Goal: Task Accomplishment & Management: Manage account settings

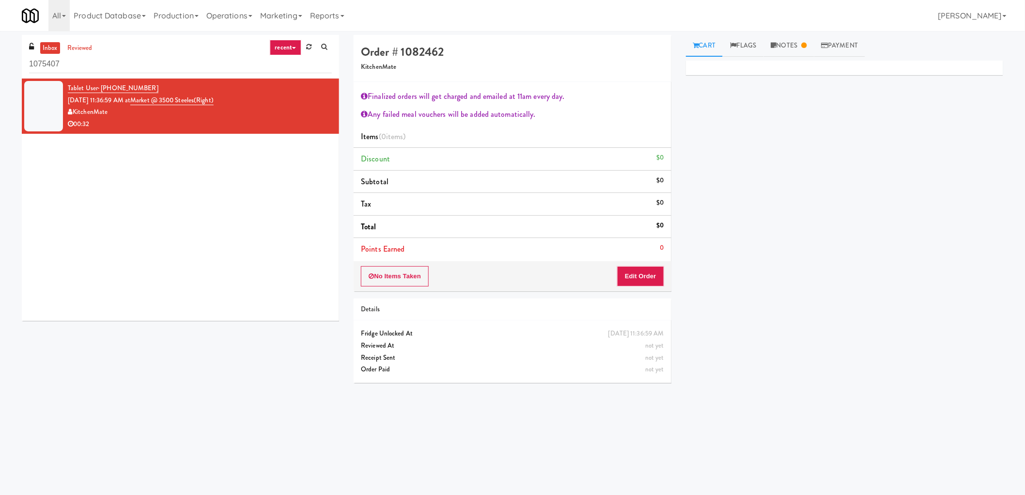
click at [776, 58] on div "Cart Flags Notes Payment Primary Flag Clear Flag if unable to determine what wa…" at bounding box center [845, 229] width 332 height 389
click at [797, 52] on link "Notes" at bounding box center [789, 46] width 50 height 22
click at [398, 286] on button "No Items Taken" at bounding box center [395, 276] width 68 height 20
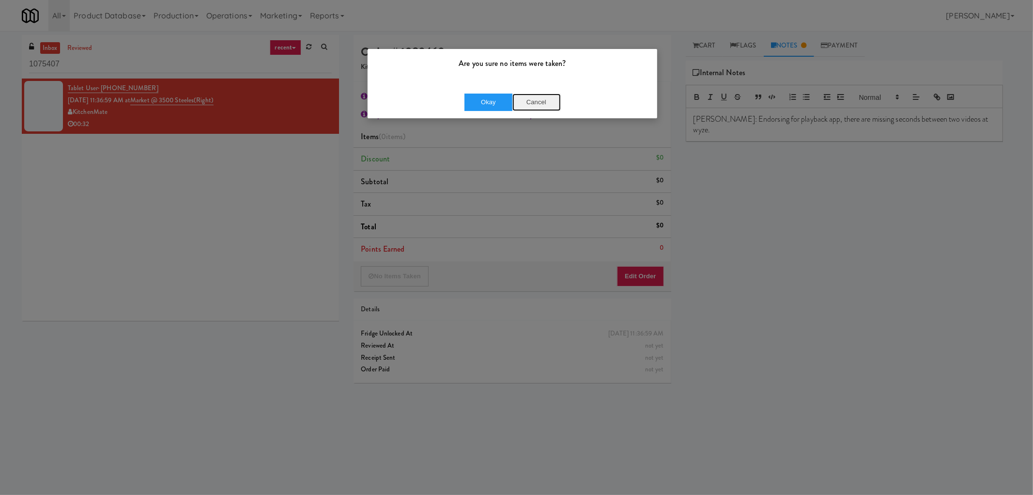
click at [541, 102] on button "Cancel" at bounding box center [536, 101] width 48 height 17
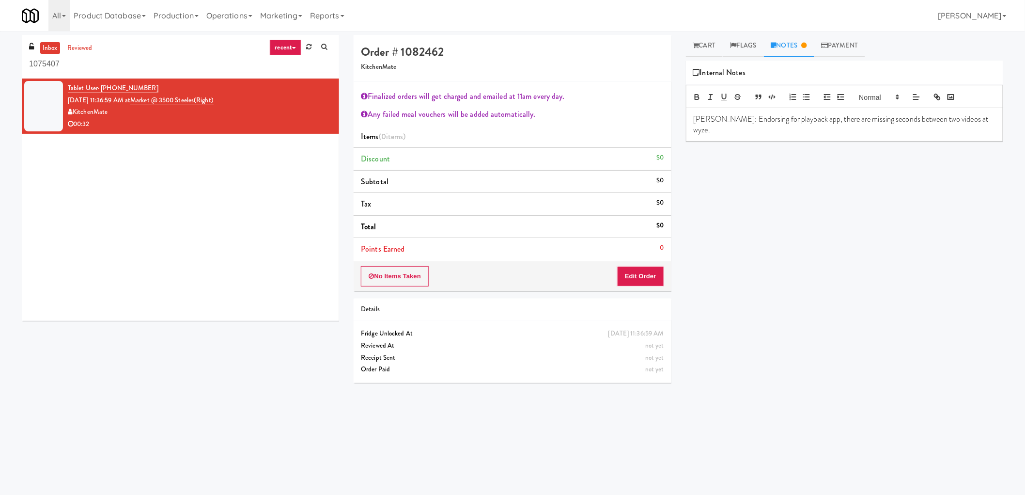
drag, startPoint x: 147, startPoint y: 86, endPoint x: 100, endPoint y: 89, distance: 47.1
click at [100, 89] on div "Tablet User · (416) 829-3071 Sep 24, 2025 11:36:59 AM at Market @ 3500 Steeles(…" at bounding box center [200, 105] width 264 height 47
copy span "(416) 829-3071"
click at [72, 47] on link "reviewed" at bounding box center [80, 48] width 30 height 12
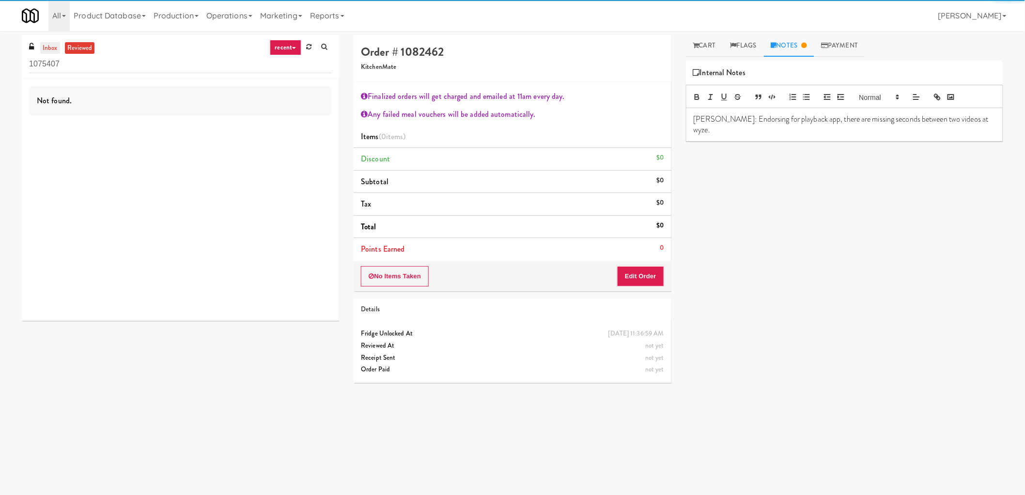
click at [55, 46] on link "inbox" at bounding box center [50, 48] width 20 height 12
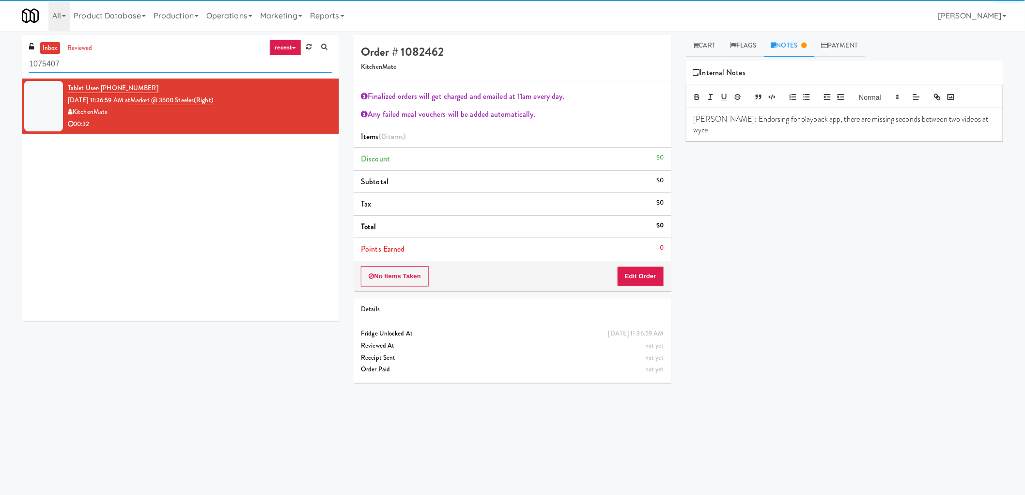
click at [108, 70] on input "1075407" at bounding box center [180, 64] width 303 height 18
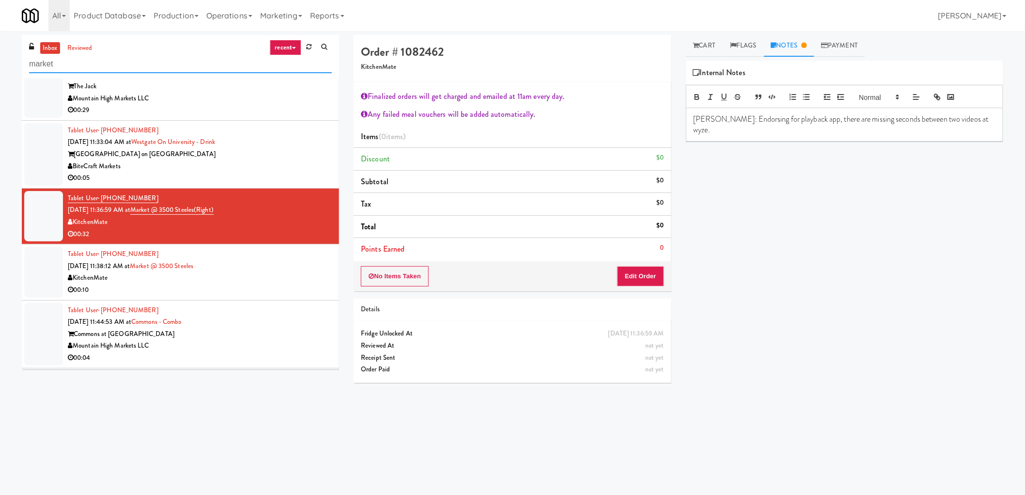
scroll to position [273, 0]
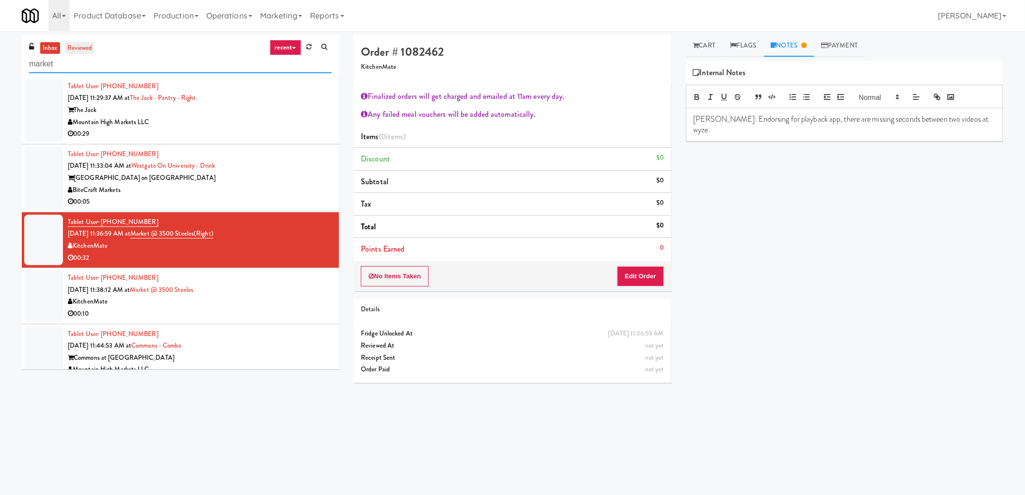
type input "market"
click at [84, 48] on link "reviewed" at bounding box center [80, 48] width 30 height 12
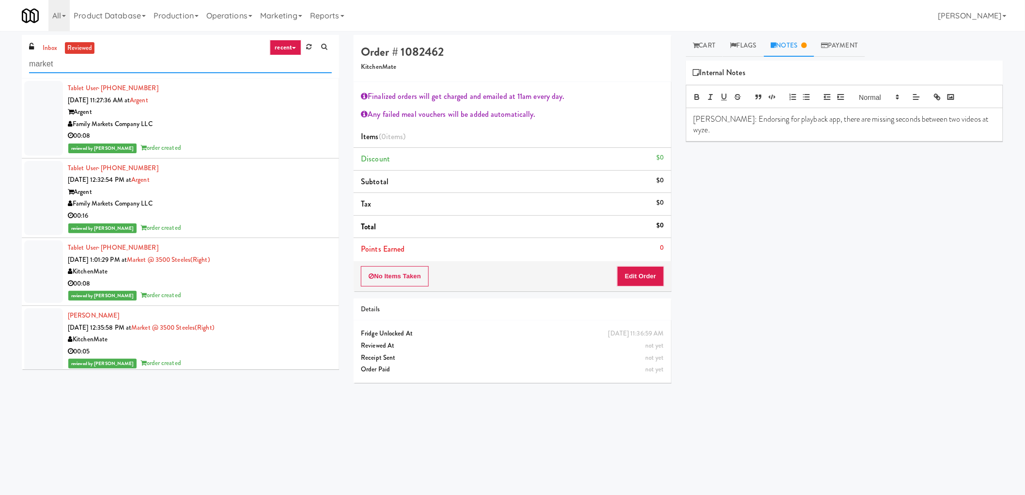
click at [85, 66] on input "market" at bounding box center [180, 64] width 303 height 18
click at [51, 50] on link "inbox" at bounding box center [50, 48] width 20 height 12
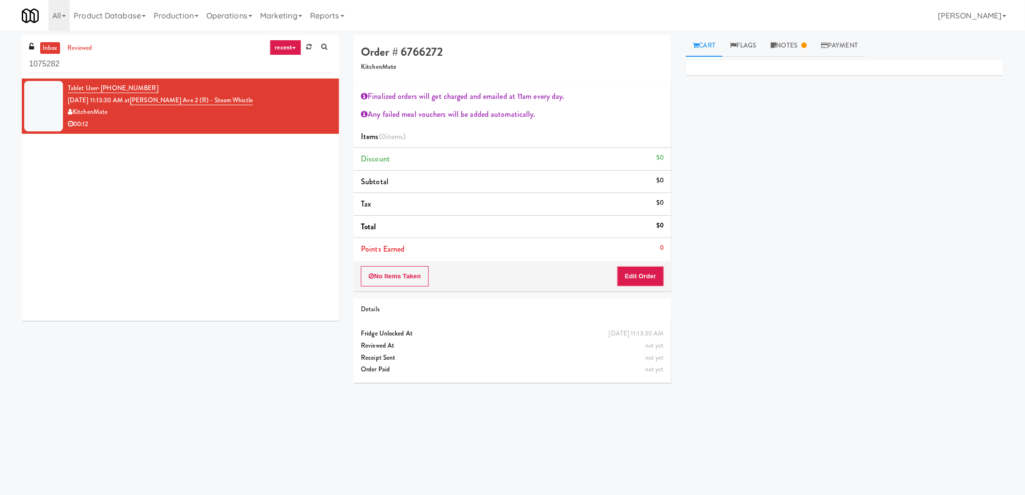
click at [85, 40] on div "inbox reviewed recent all unclear take inventory issue suspicious failed recent…" at bounding box center [180, 57] width 317 height 44
click at [80, 45] on link "reviewed" at bounding box center [80, 48] width 30 height 12
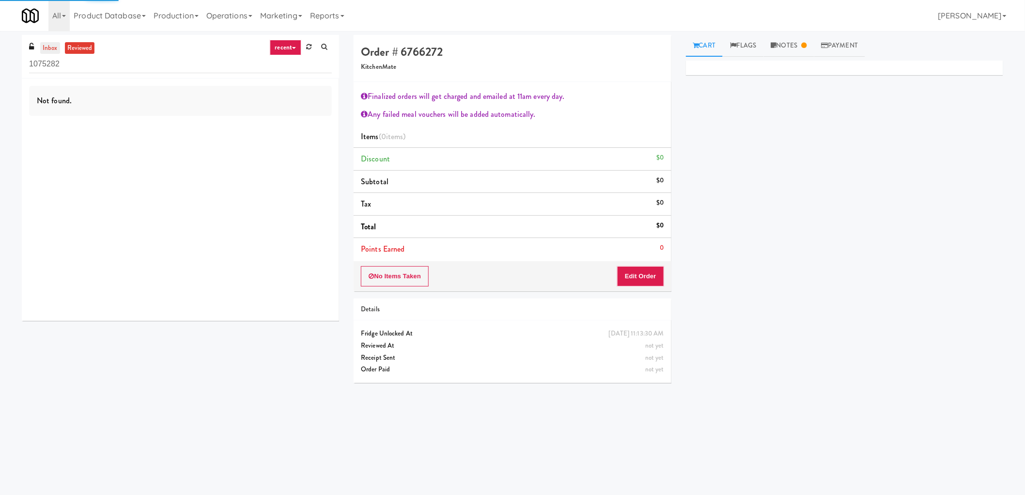
click at [44, 46] on link "inbox" at bounding box center [50, 48] width 20 height 12
click at [75, 42] on link "reviewed" at bounding box center [80, 48] width 30 height 12
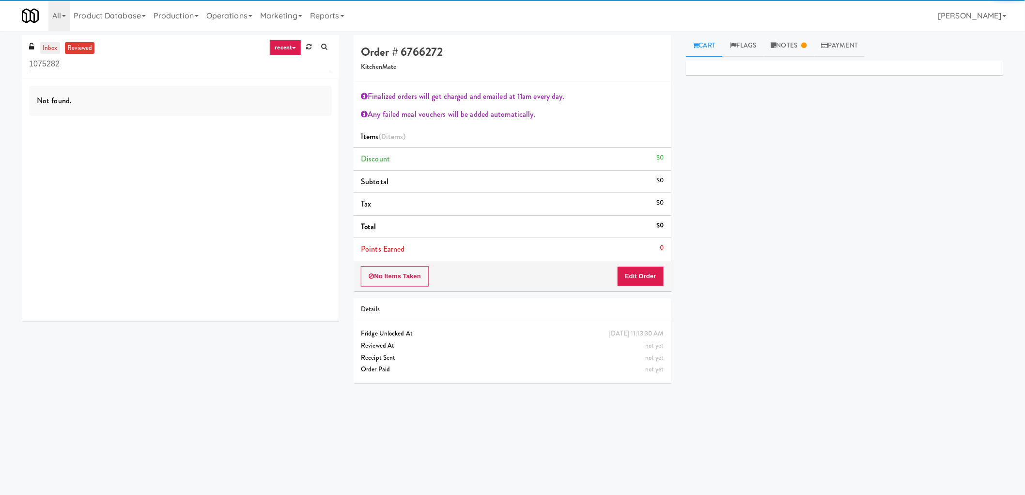
click at [47, 47] on link "inbox" at bounding box center [50, 48] width 20 height 12
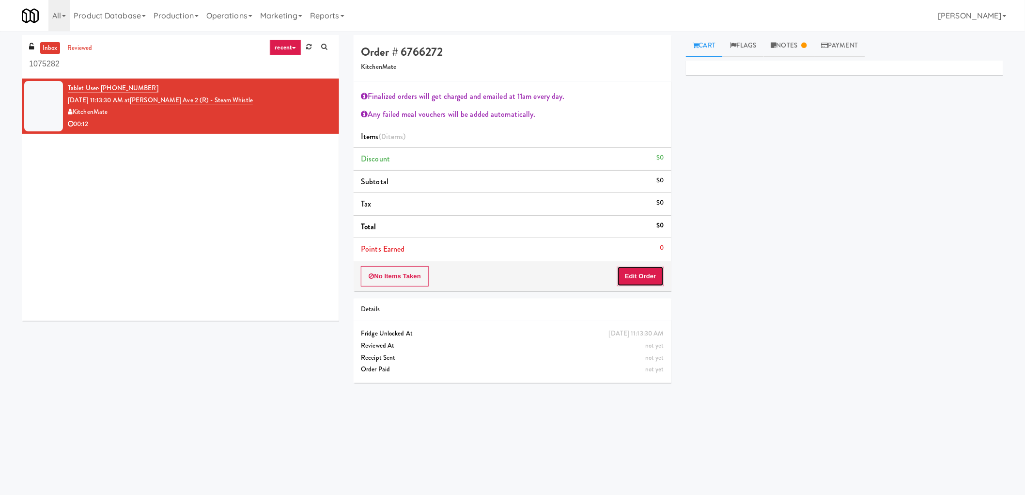
click at [641, 277] on button "Edit Order" at bounding box center [640, 276] width 47 height 20
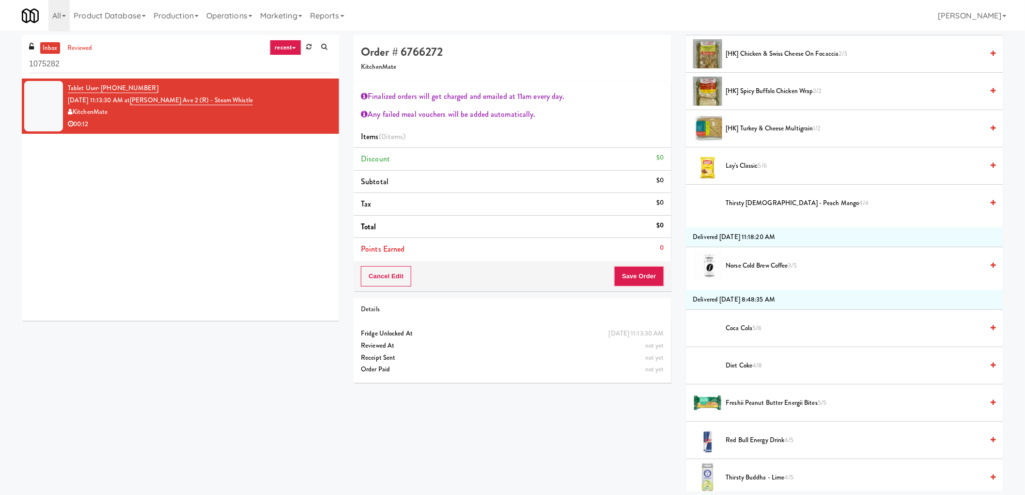
scroll to position [161, 0]
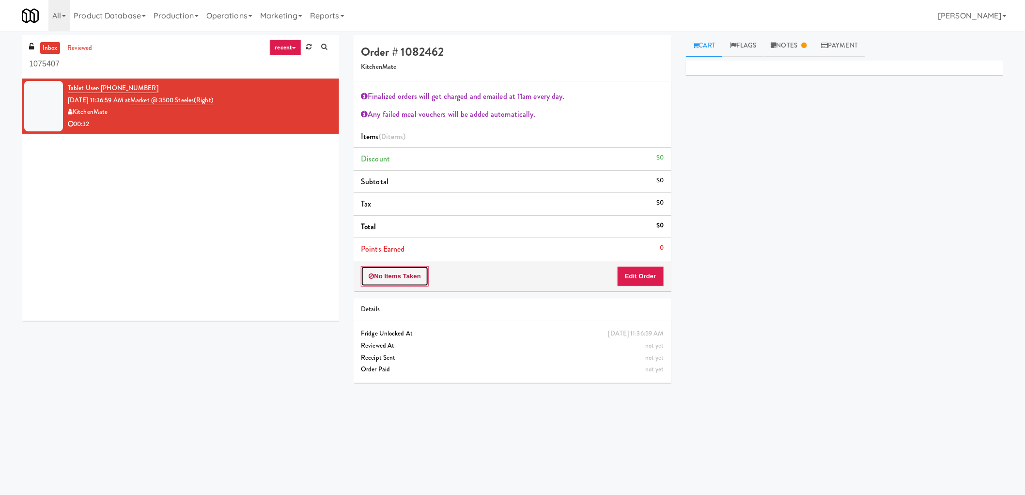
click at [419, 275] on button "No Items Taken" at bounding box center [395, 276] width 68 height 20
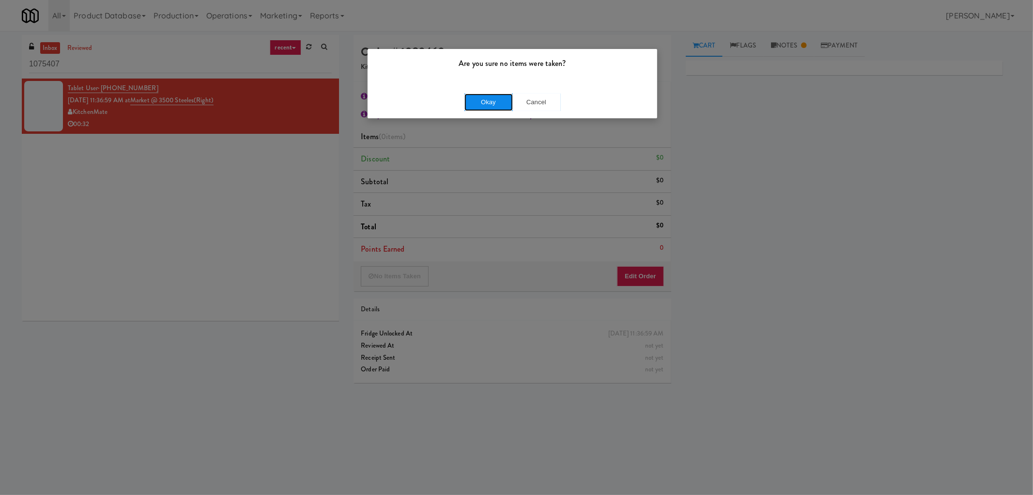
click at [496, 107] on button "Okay" at bounding box center [488, 101] width 48 height 17
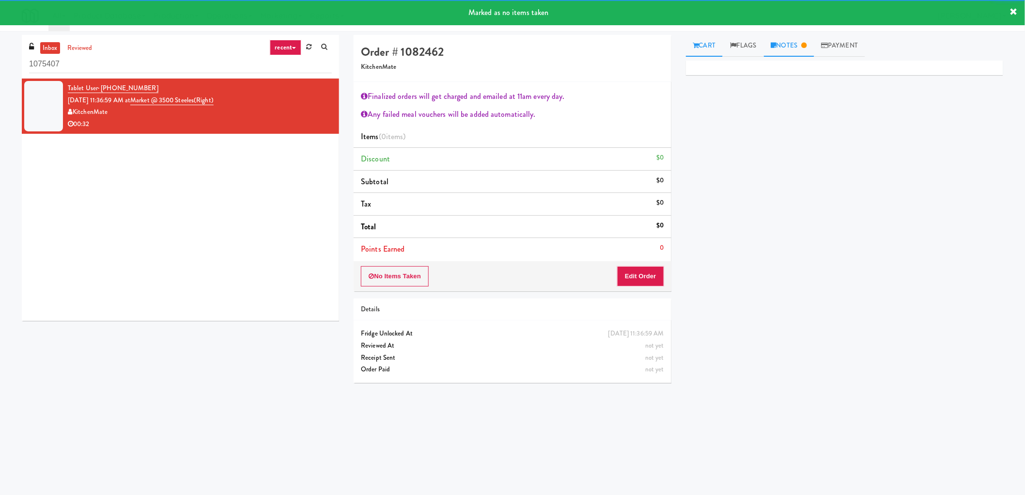
click at [801, 46] on link "Notes" at bounding box center [789, 46] width 50 height 22
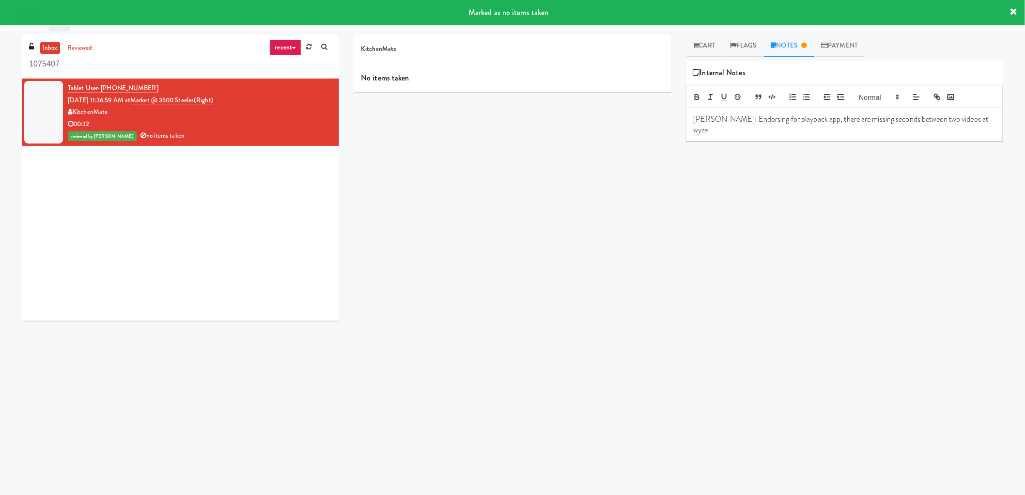
click at [971, 123] on p "James: Endorsing for playback app, there are missing seconds between two videos…" at bounding box center [845, 125] width 302 height 22
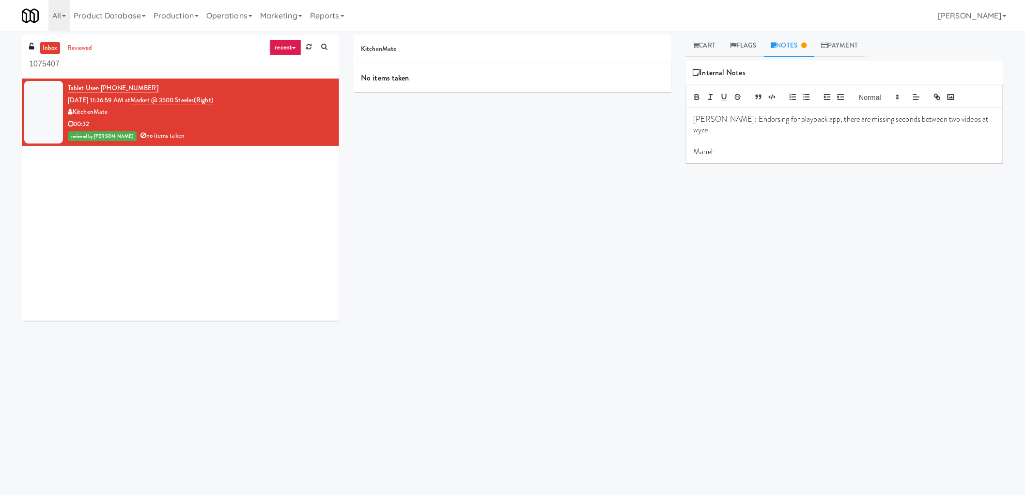
click at [717, 146] on p "Mariel:" at bounding box center [845, 151] width 302 height 11
click at [683, 139] on div "Cart Flags Notes Payment Primary Flag Clear Flag if unable to determine what wa…" at bounding box center [845, 229] width 332 height 389
drag, startPoint x: 683, startPoint y: 139, endPoint x: 713, endPoint y: 141, distance: 29.6
click at [713, 141] on div "Cart Flags Notes Payment Primary Flag Clear Flag if unable to determine what wa…" at bounding box center [845, 229] width 332 height 389
click at [703, 146] on p "Mariel:" at bounding box center [845, 151] width 302 height 11
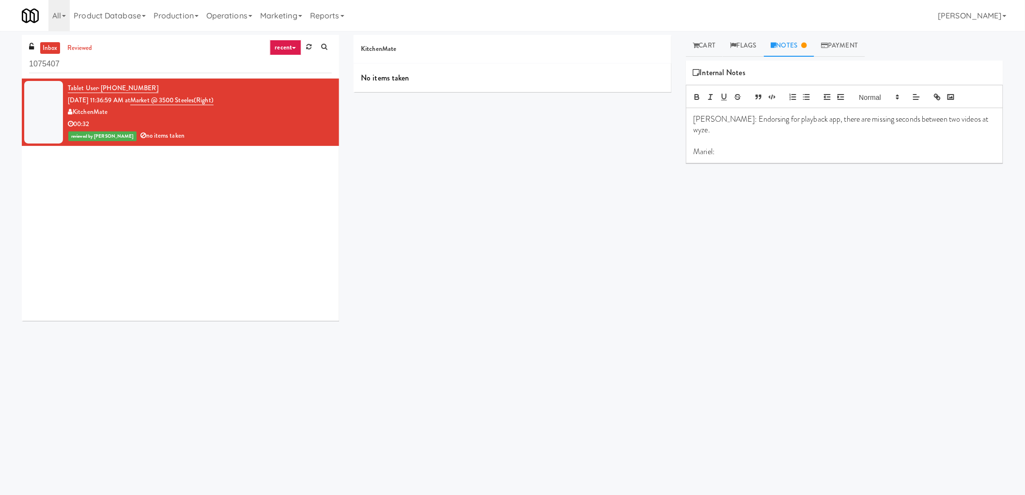
drag, startPoint x: 703, startPoint y: 141, endPoint x: 738, endPoint y: 142, distance: 34.4
click at [738, 146] on p "Mariel:" at bounding box center [845, 151] width 302 height 11
click at [744, 146] on p "Mariel: Open and close door without item taken." at bounding box center [845, 151] width 302 height 11
drag, startPoint x: 744, startPoint y: 141, endPoint x: 761, endPoint y: 144, distance: 17.1
click at [761, 146] on p "Mariel: Open and close door without item taken." at bounding box center [845, 151] width 302 height 11
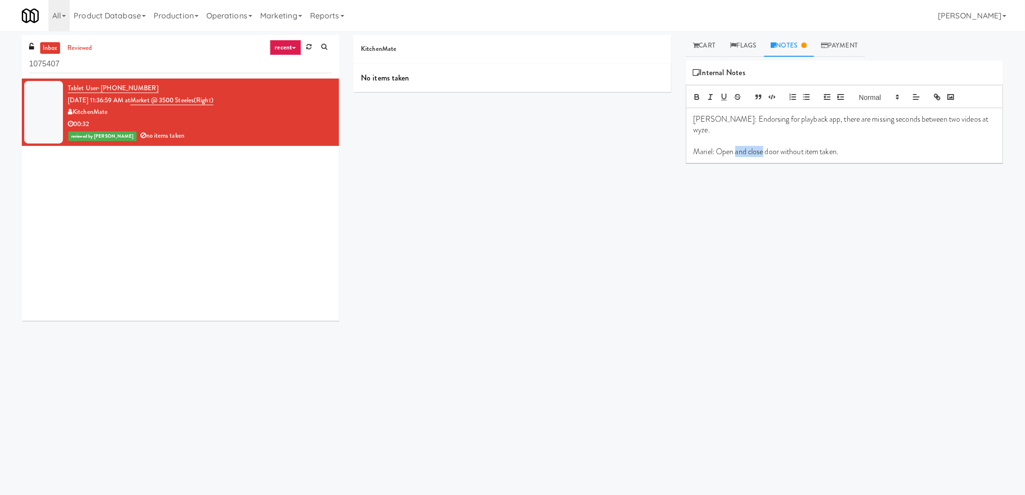
click at [757, 146] on p "Mariel: Open and close door without item taken." at bounding box center [845, 151] width 302 height 11
click at [742, 146] on p "Mariel: Open and close door without item taken." at bounding box center [845, 151] width 302 height 11
drag, startPoint x: 742, startPoint y: 141, endPoint x: 758, endPoint y: 141, distance: 16.0
click at [758, 146] on p "Mariel: Open and close door without item taken." at bounding box center [845, 151] width 302 height 11
click at [727, 146] on p "Mariel: Open and close door without item taken." at bounding box center [845, 151] width 302 height 11
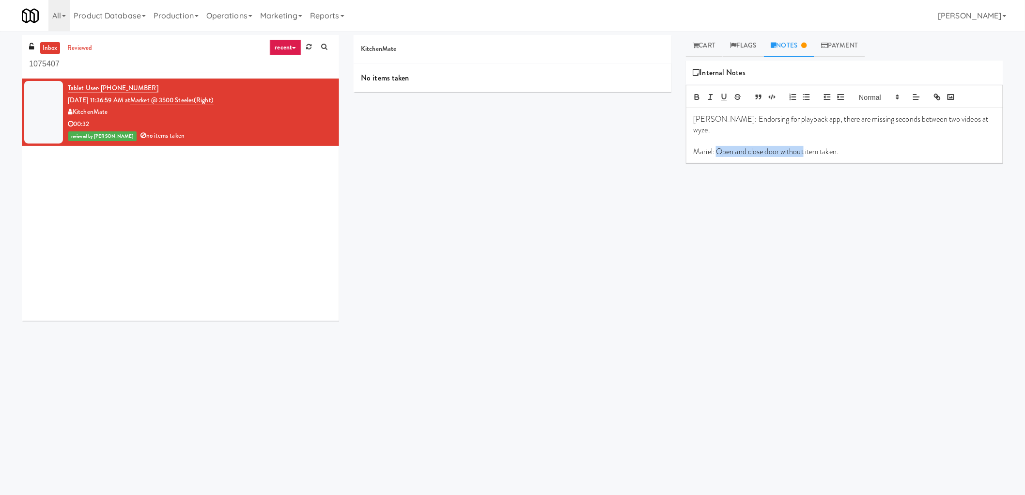
drag, startPoint x: 727, startPoint y: 140, endPoint x: 790, endPoint y: 142, distance: 63.0
click at [790, 146] on p "Mariel: Open and close door without item taken." at bounding box center [845, 151] width 302 height 11
click at [746, 146] on p "Mariel: Open and close door without item taken." at bounding box center [845, 151] width 302 height 11
click at [719, 146] on p "Mariel: Open and close door without item taken." at bounding box center [845, 151] width 302 height 11
click at [887, 146] on p "Mariel: Open and close door without item taken." at bounding box center [845, 151] width 302 height 11
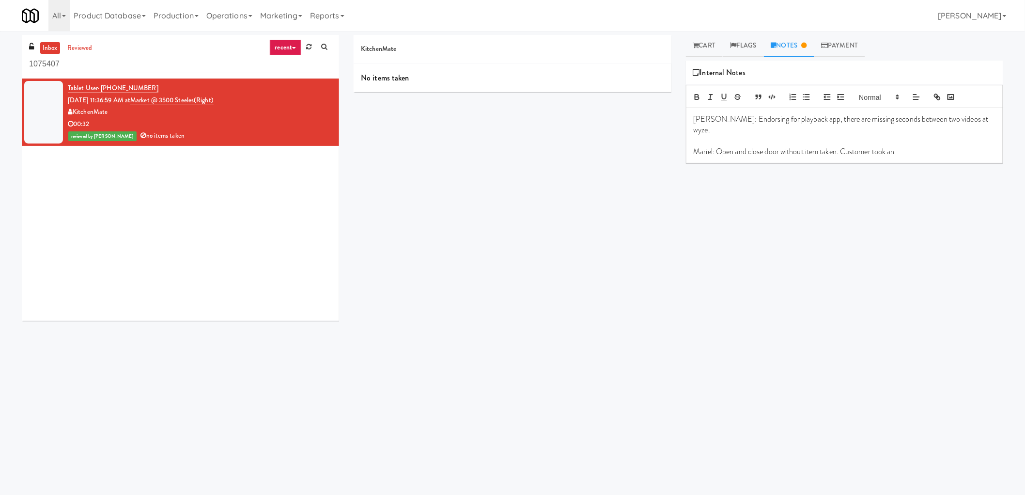
click at [723, 146] on p "Mariel: Open and close door without item taken. Customer took an" at bounding box center [845, 151] width 302 height 11
drag, startPoint x: 757, startPoint y: 141, endPoint x: 902, endPoint y: 142, distance: 145.3
click at [906, 146] on p "Mariel: Open and close door without item taken. Customer took an" at bounding box center [845, 151] width 302 height 11
click at [706, 47] on link "Cart" at bounding box center [704, 46] width 37 height 22
click at [245, 132] on div "reviewed by Mariel T no items taken" at bounding box center [200, 136] width 264 height 12
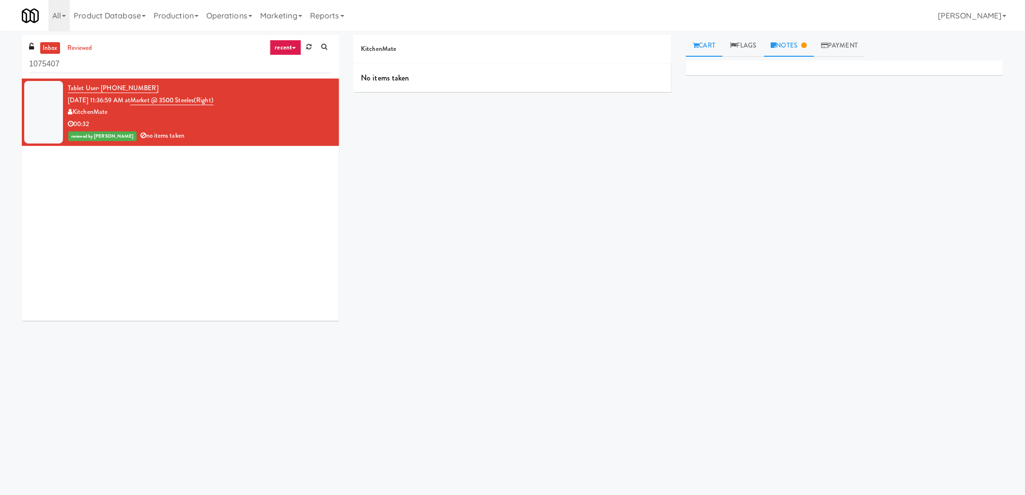
click at [805, 46] on link "Notes" at bounding box center [789, 46] width 50 height 22
click at [795, 149] on div "James: Endorsing for playback app, there are missing seconds between two videos…" at bounding box center [844, 135] width 316 height 55
click at [741, 146] on p "Mariel: Customer took an item and return it again." at bounding box center [845, 151] width 302 height 11
drag, startPoint x: 741, startPoint y: 142, endPoint x: 866, endPoint y: 143, distance: 125.0
click at [866, 146] on p "Mariel: Customer took an item and return it again." at bounding box center [845, 151] width 302 height 11
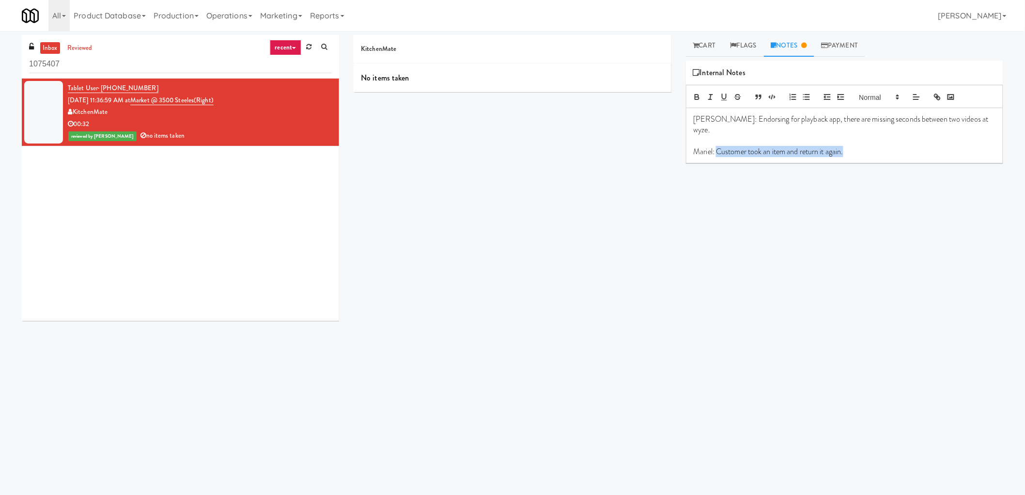
click at [867, 146] on p "Mariel: Customer took an item and return it again." at bounding box center [845, 151] width 302 height 11
click at [724, 135] on p at bounding box center [845, 140] width 302 height 11
click at [729, 146] on p "Mariel: Customer took an item and return it." at bounding box center [845, 151] width 302 height 11
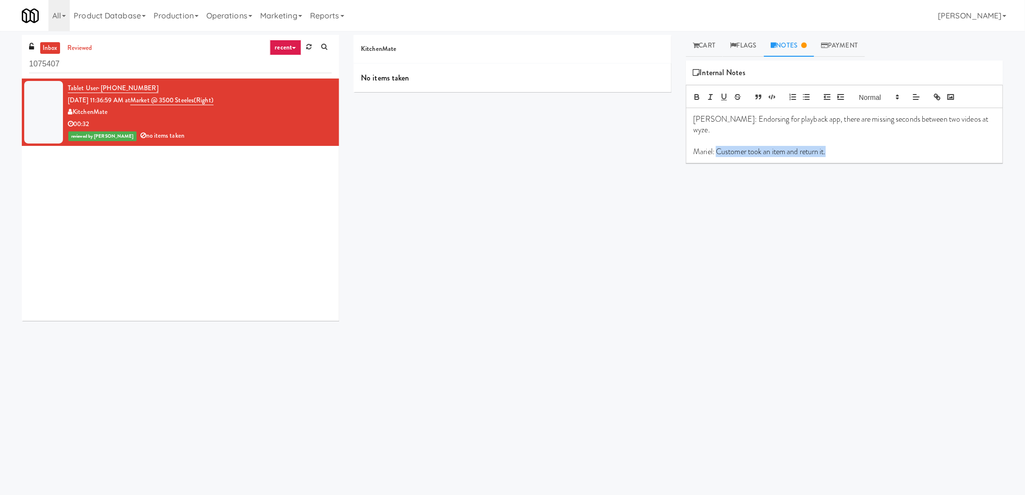
drag, startPoint x: 729, startPoint y: 144, endPoint x: 844, endPoint y: 150, distance: 115.0
click at [844, 150] on div "James: Endorsing for playback app, there are missing seconds between two videos…" at bounding box center [844, 135] width 316 height 55
copy p "Customer took an item and return it."
click at [726, 146] on p "Mariel: Customer took an item and return it." at bounding box center [845, 151] width 302 height 11
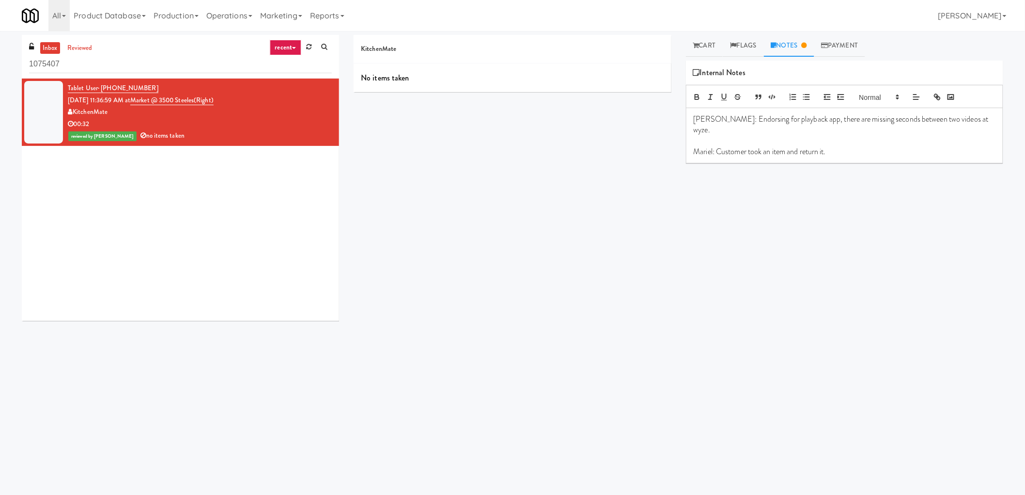
click at [799, 146] on p "Mariel: Customer took an item and return it." at bounding box center [845, 151] width 302 height 11
click at [821, 146] on p "Mariel: Customer took an item and return it." at bounding box center [845, 151] width 302 height 11
click at [797, 259] on div "Primary Flag Clear Flag if unable to determine what was taken or order not proc…" at bounding box center [844, 242] width 317 height 363
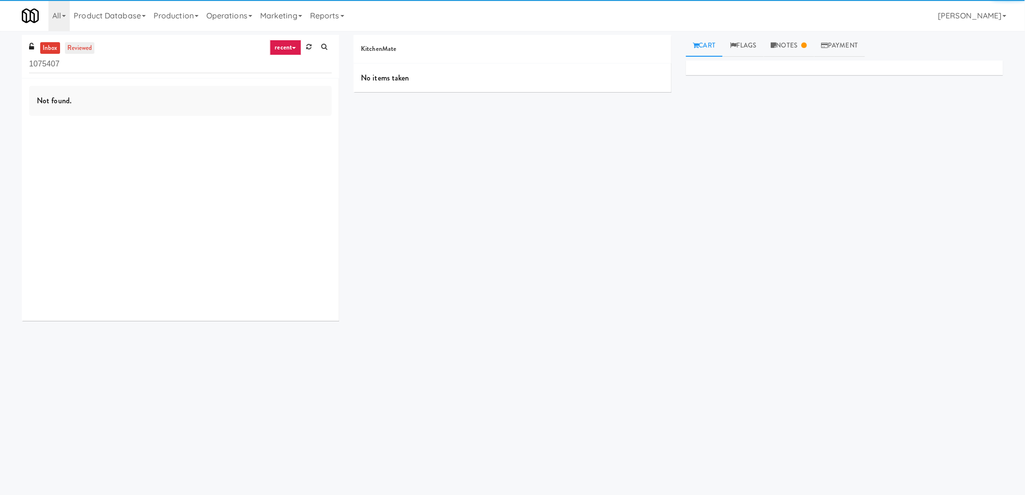
click at [75, 48] on link "reviewed" at bounding box center [80, 48] width 30 height 12
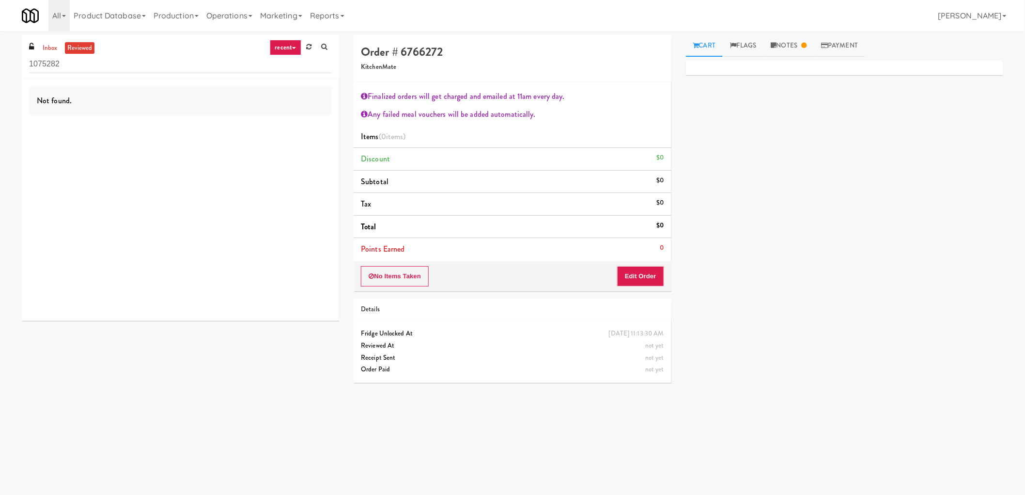
click at [60, 51] on ul "inbox reviewed" at bounding box center [67, 48] width 59 height 12
click at [51, 47] on link "inbox" at bounding box center [50, 48] width 20 height 12
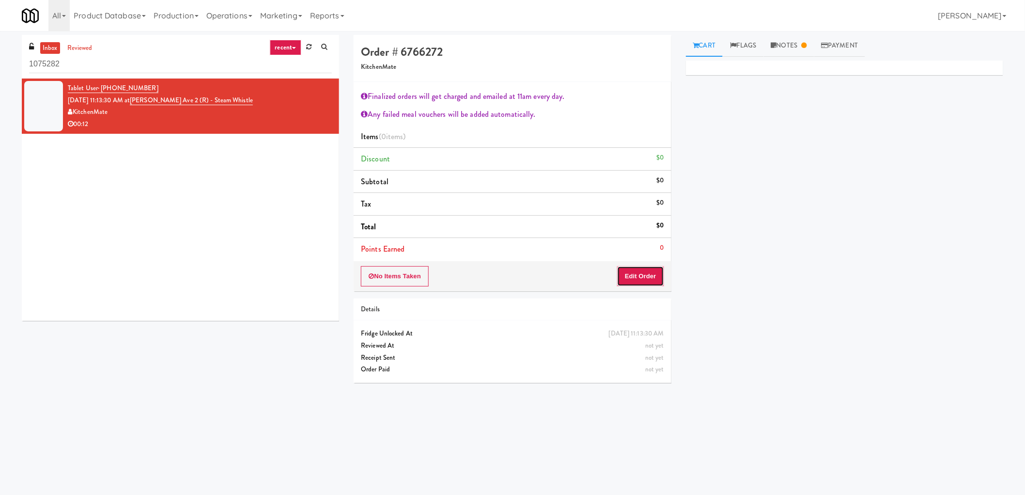
click at [632, 273] on button "Edit Order" at bounding box center [640, 276] width 47 height 20
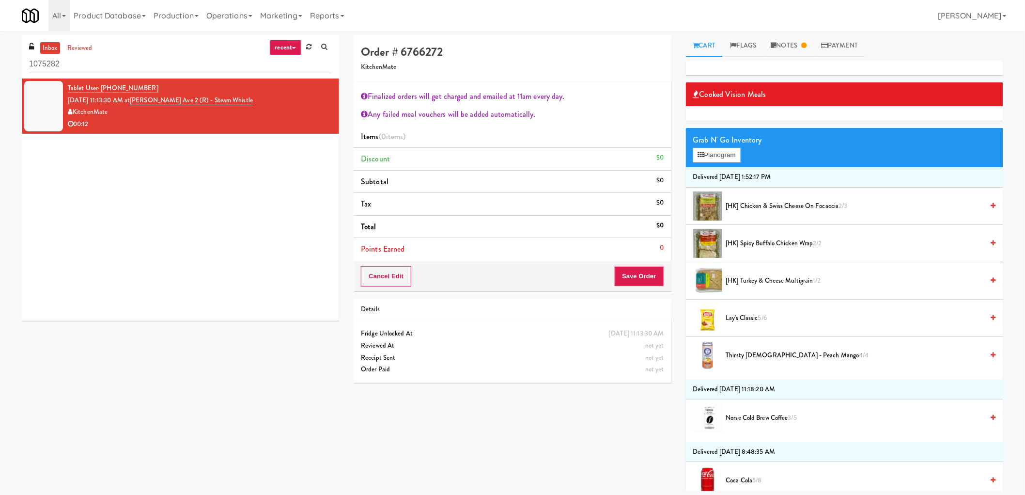
click at [774, 210] on span "[HK] Chicken & Swiss Cheese On Focaccia 2/3" at bounding box center [855, 206] width 258 height 12
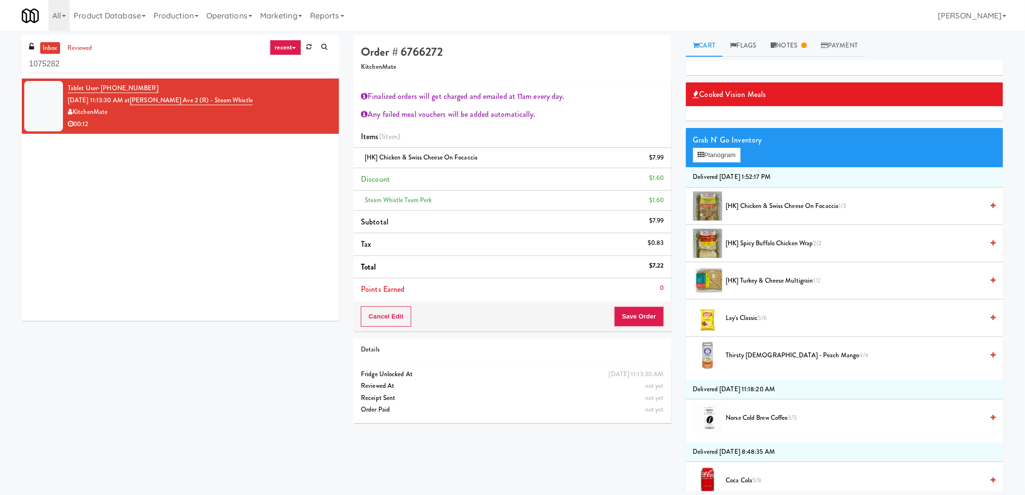
drag, startPoint x: 635, startPoint y: 301, endPoint x: 633, endPoint y: 309, distance: 7.5
click at [633, 307] on div "Cancel Edit Save Order" at bounding box center [512, 316] width 317 height 30
click at [632, 311] on button "Save Order" at bounding box center [638, 316] width 49 height 20
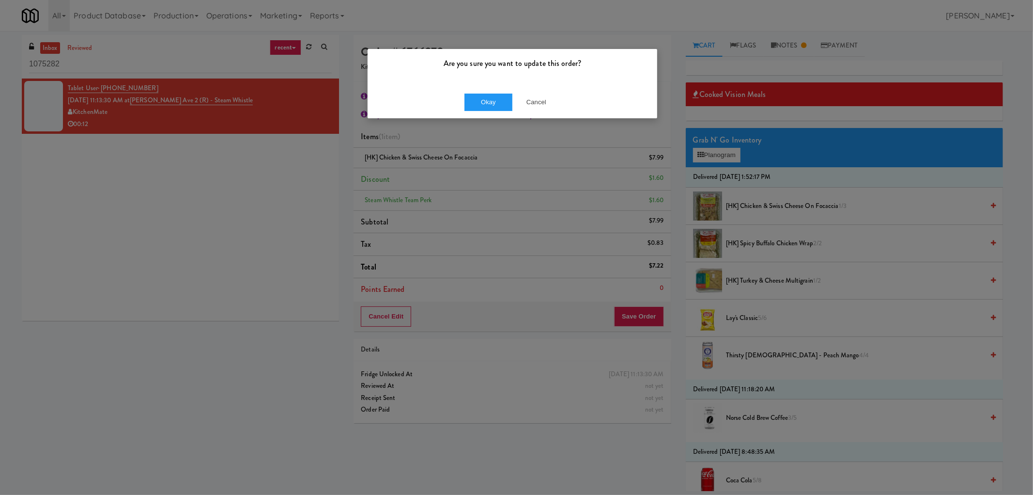
click at [496, 90] on div "Okay Cancel" at bounding box center [513, 102] width 290 height 32
click at [489, 98] on button "Okay" at bounding box center [488, 101] width 48 height 17
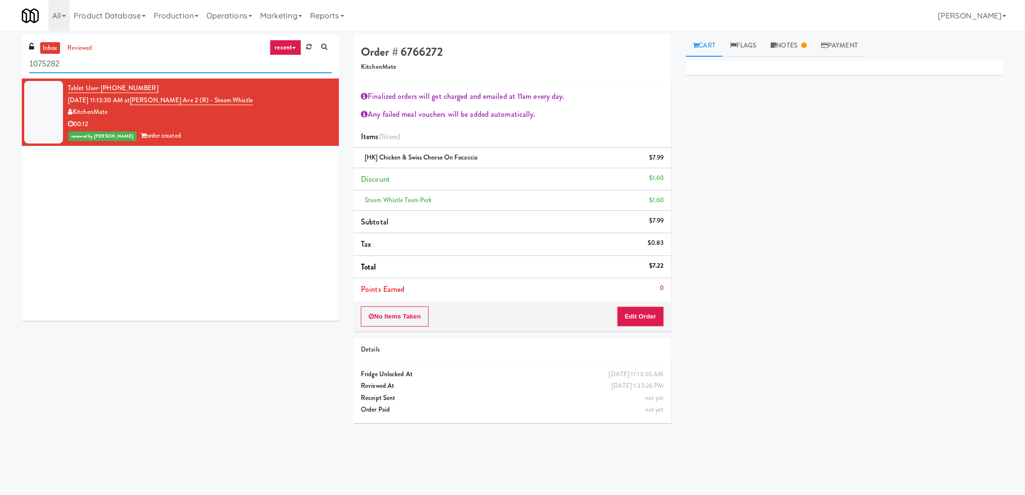
click at [67, 62] on input "1075282" at bounding box center [180, 64] width 303 height 18
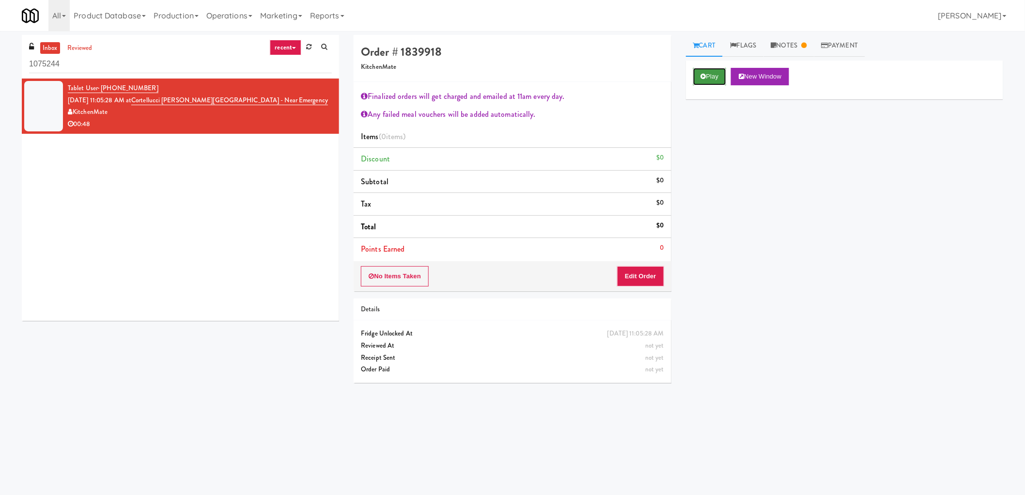
click at [712, 80] on button "Play" at bounding box center [709, 76] width 33 height 17
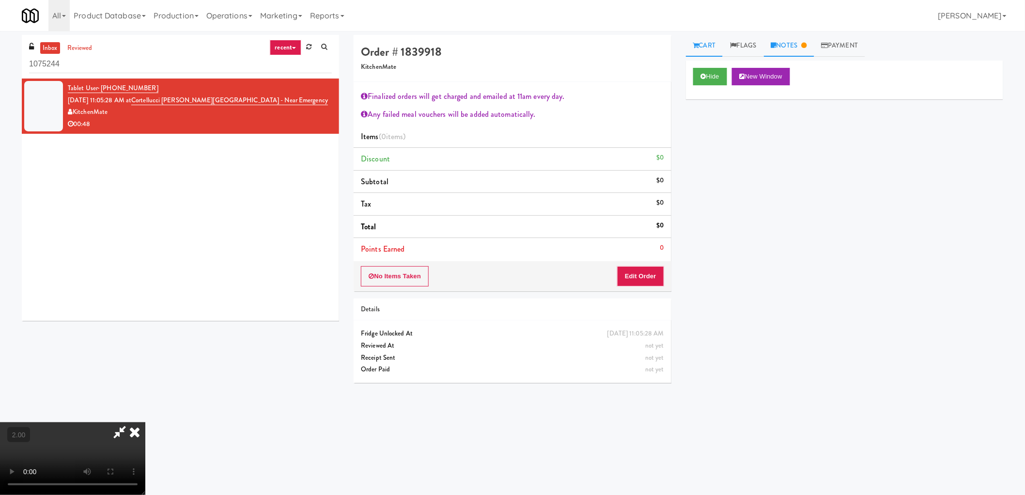
click at [798, 35] on link "Notes" at bounding box center [789, 46] width 50 height 22
click at [711, 49] on link "Cart" at bounding box center [704, 46] width 37 height 22
click at [145, 422] on video at bounding box center [72, 458] width 145 height 73
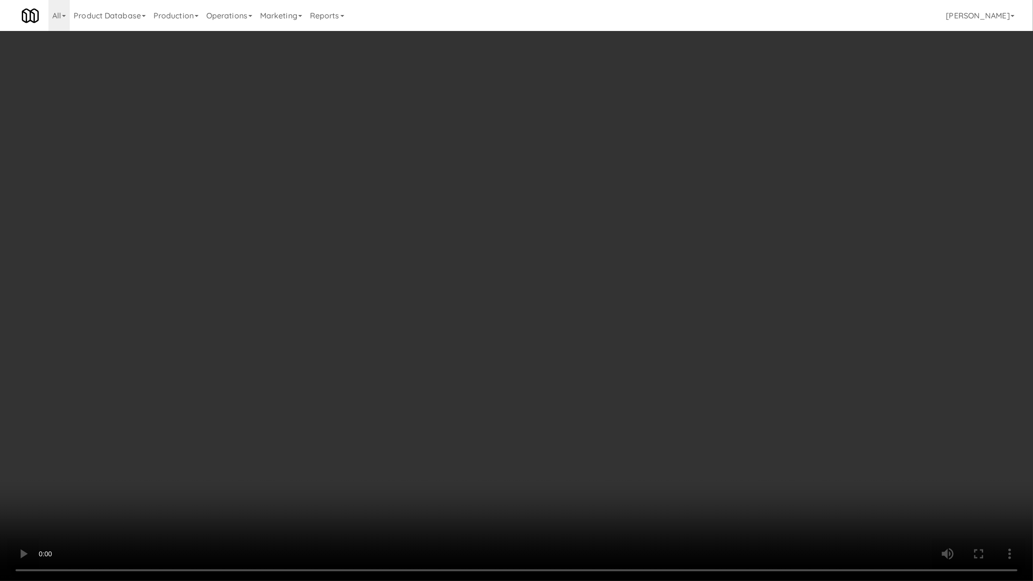
click at [583, 460] on video at bounding box center [516, 290] width 1033 height 581
click at [598, 452] on video at bounding box center [516, 290] width 1033 height 581
click at [632, 402] on video at bounding box center [516, 290] width 1033 height 581
click at [634, 399] on video at bounding box center [516, 290] width 1033 height 581
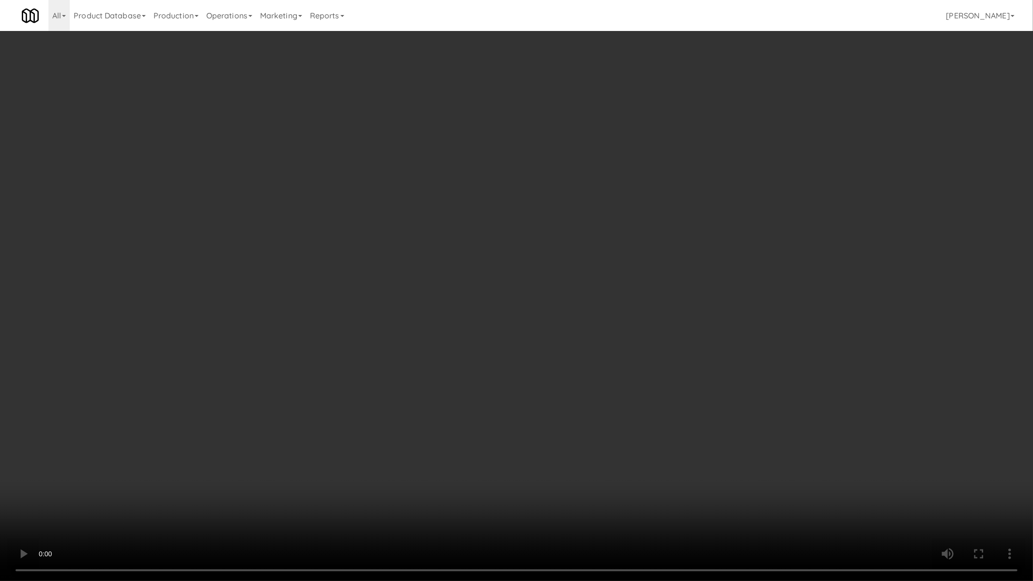
click at [634, 399] on video at bounding box center [516, 290] width 1033 height 581
click at [688, 399] on video at bounding box center [516, 290] width 1033 height 581
click at [691, 399] on video at bounding box center [516, 290] width 1033 height 581
click at [648, 390] on video at bounding box center [516, 290] width 1033 height 581
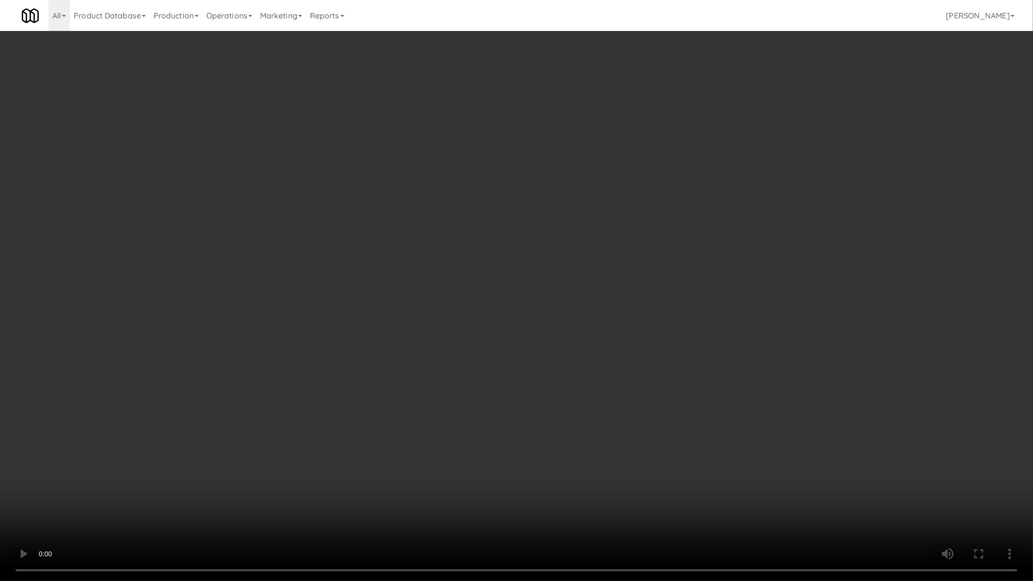
click at [648, 390] on video at bounding box center [516, 290] width 1033 height 581
click at [604, 137] on video at bounding box center [516, 290] width 1033 height 581
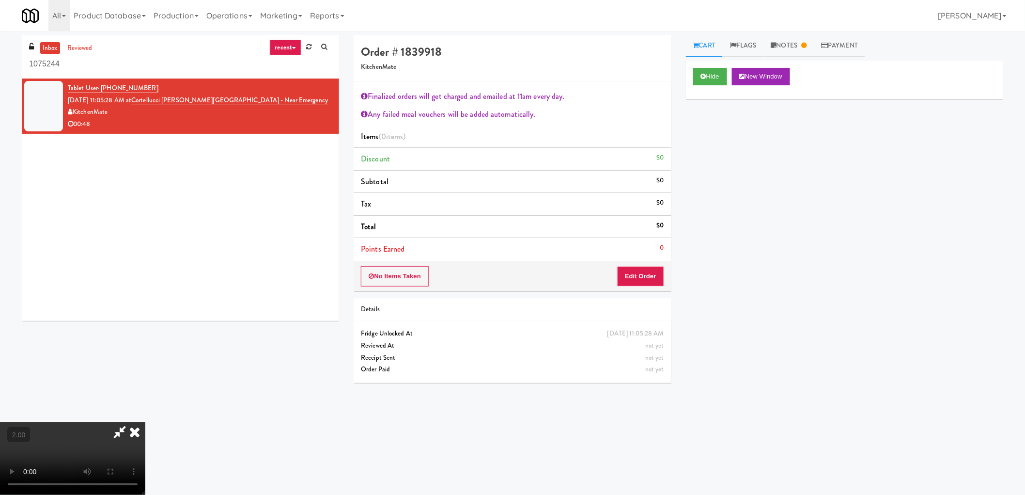
click at [131, 422] on icon at bounding box center [119, 431] width 22 height 19
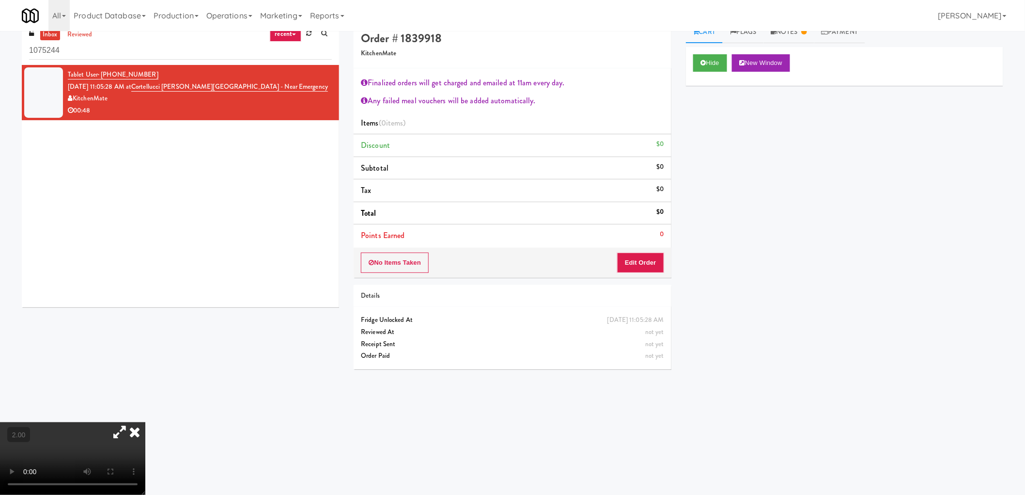
scroll to position [31, 0]
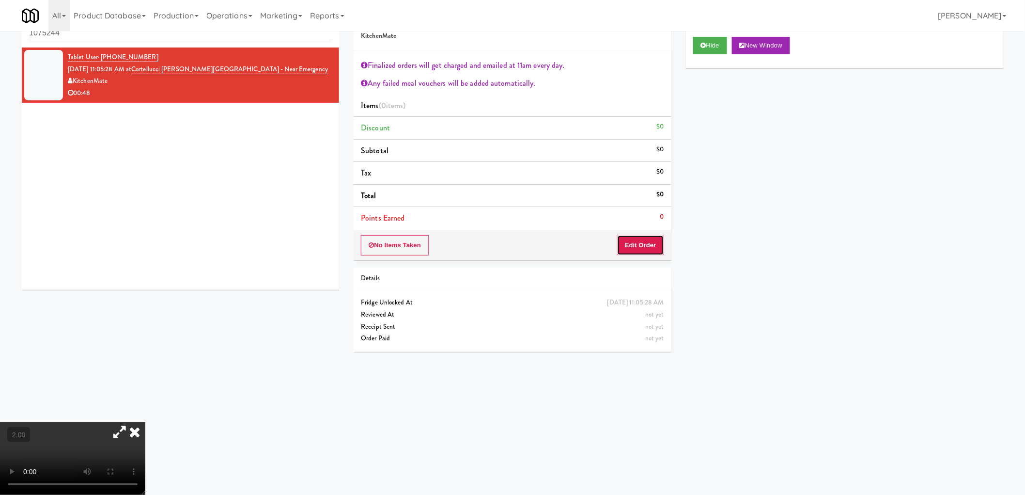
click at [659, 252] on button "Edit Order" at bounding box center [640, 245] width 47 height 20
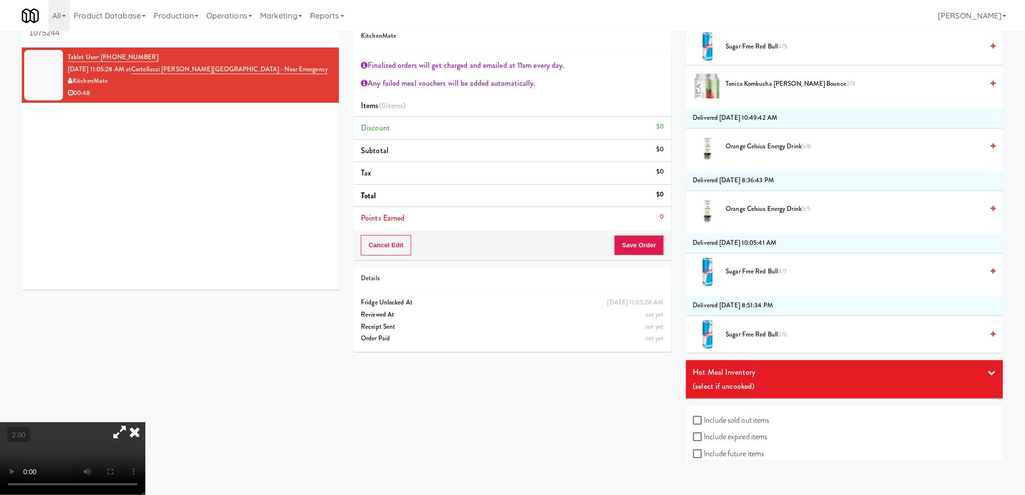
scroll to position [1001, 0]
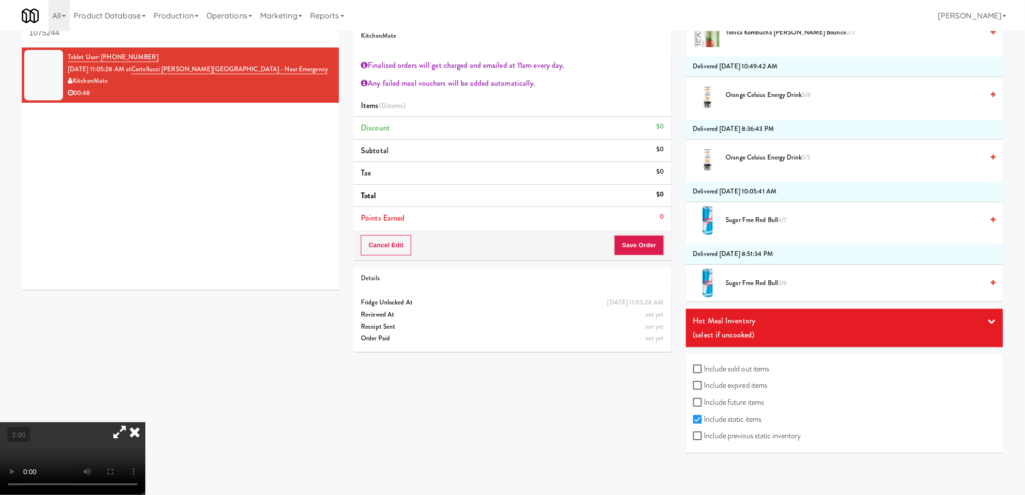
click at [699, 442] on label "Include previous static inventory" at bounding box center [747, 435] width 108 height 15
click at [699, 440] on input "Include previous static inventory" at bounding box center [698, 436] width 11 height 8
checkbox input "true"
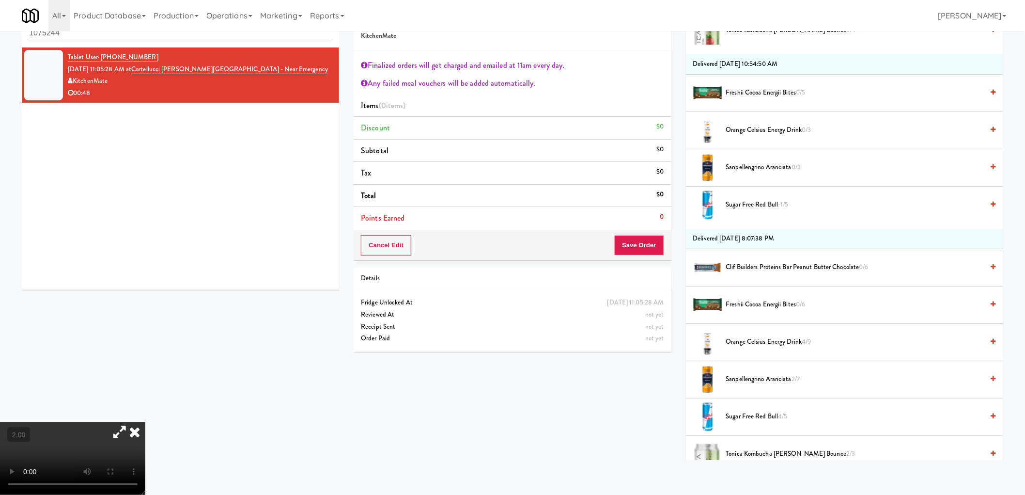
scroll to position [1592, 0]
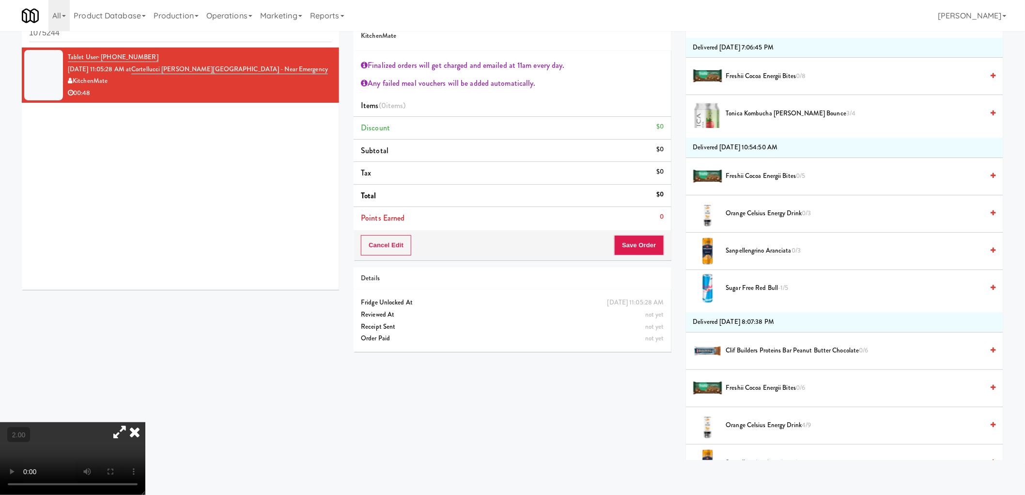
click at [767, 384] on span "Freshii Cocoa Energii Bites 0/6" at bounding box center [855, 388] width 258 height 12
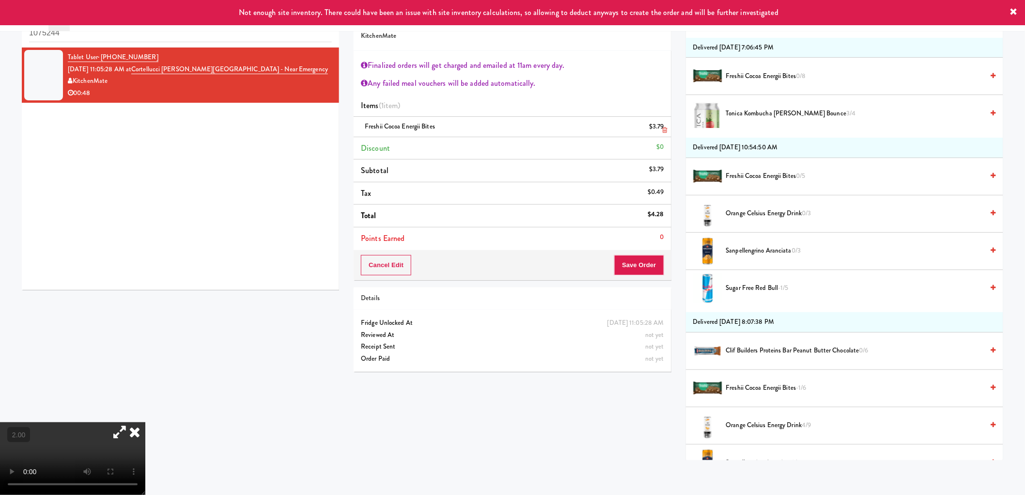
click at [663, 133] on icon at bounding box center [665, 130] width 5 height 6
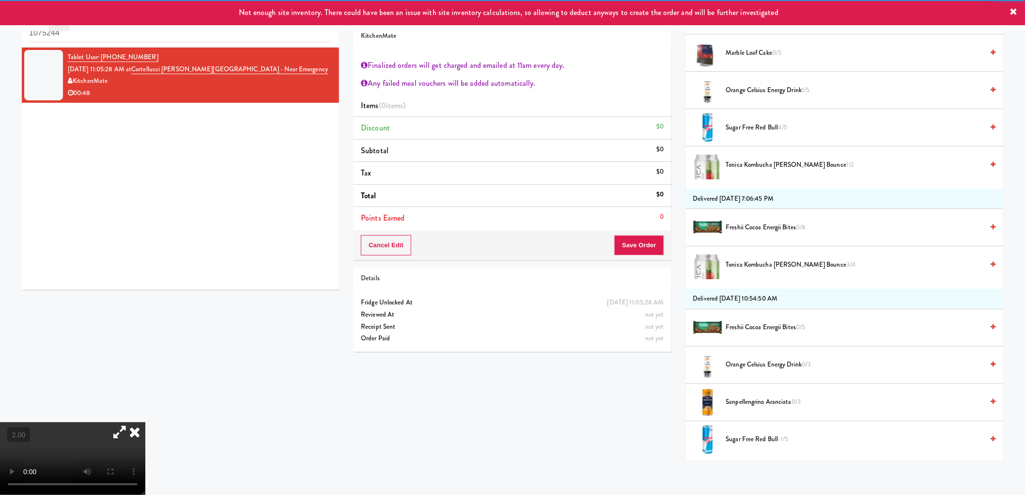
scroll to position [1430, 0]
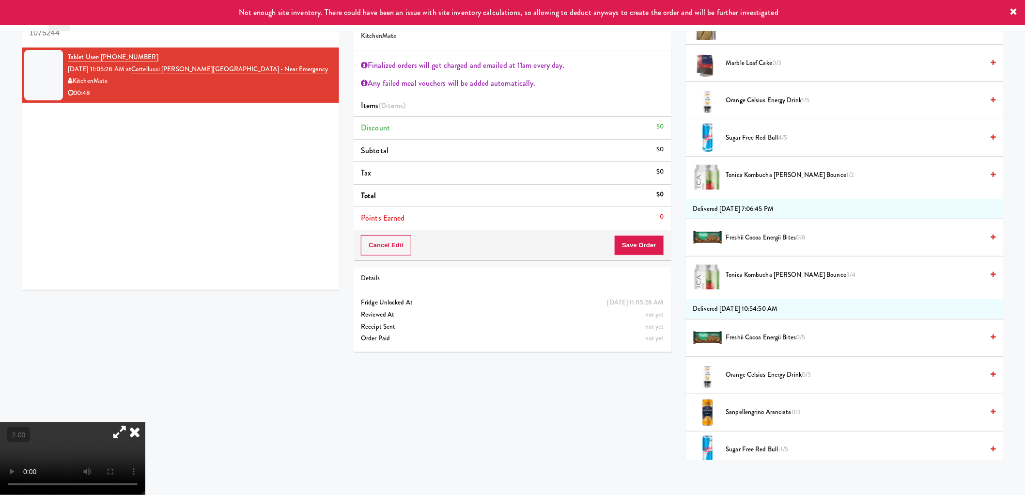
click at [746, 337] on span "Freshii Cocoa Energii Bites 0/5" at bounding box center [855, 337] width 258 height 12
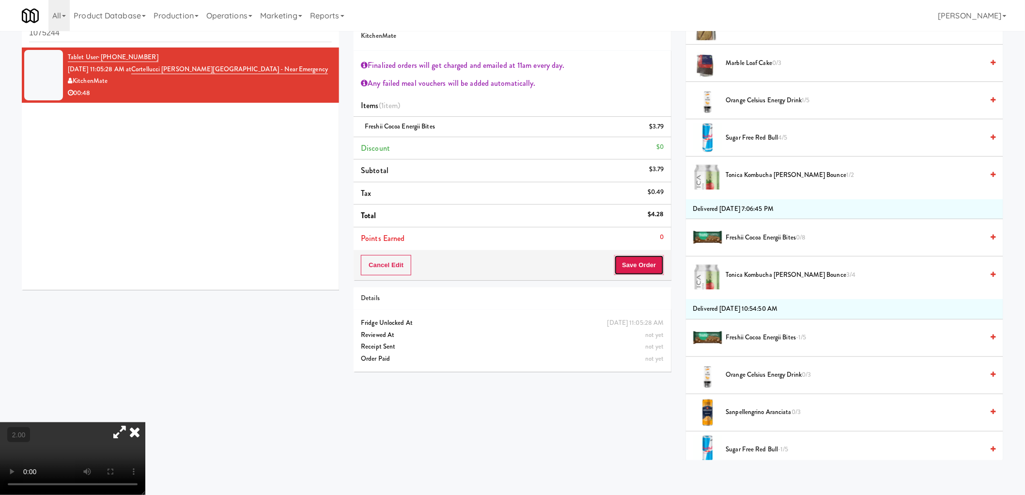
click at [632, 260] on button "Save Order" at bounding box center [638, 265] width 49 height 20
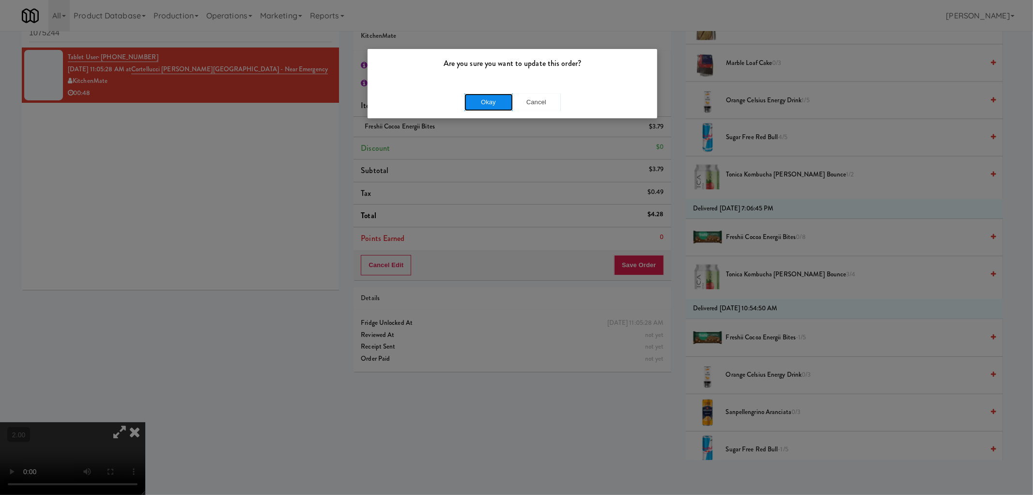
click at [494, 109] on button "Okay" at bounding box center [488, 101] width 48 height 17
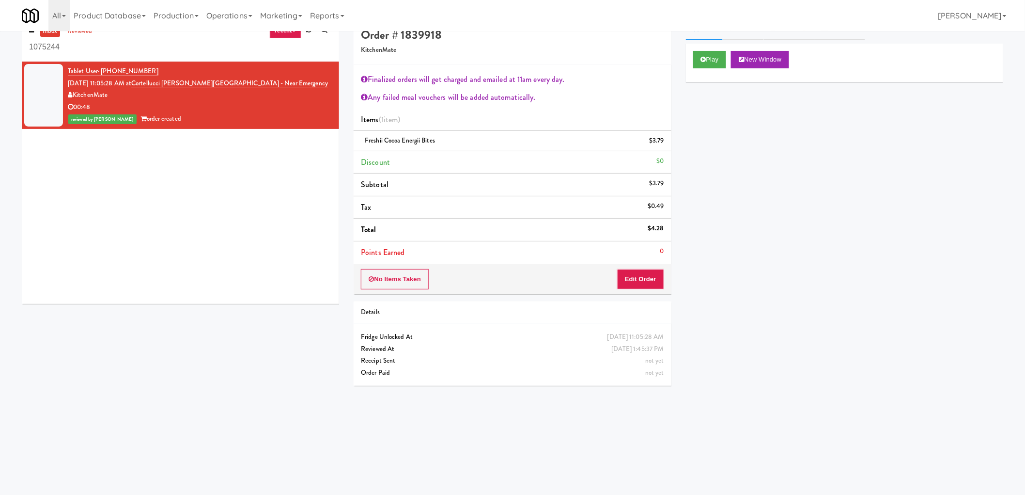
scroll to position [0, 0]
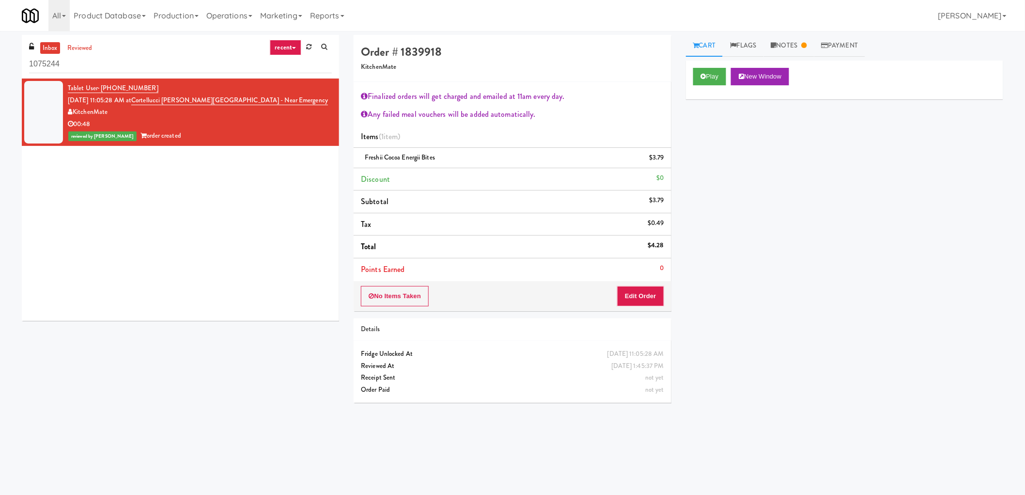
click at [73, 38] on div "inbox reviewed recent all unclear take inventory issue suspicious failed recent…" at bounding box center [180, 57] width 317 height 44
click at [74, 44] on link "reviewed" at bounding box center [80, 48] width 30 height 12
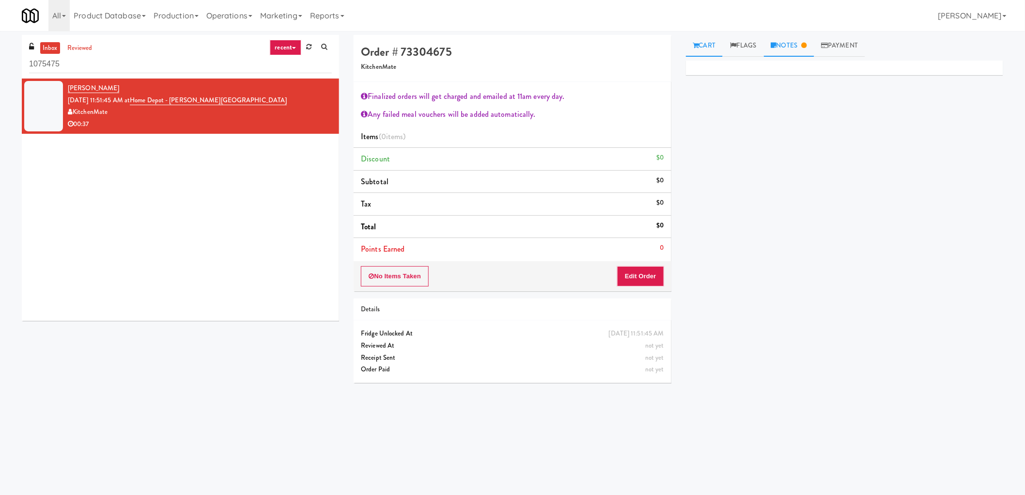
click at [792, 42] on link "Notes" at bounding box center [789, 46] width 50 height 22
click at [699, 46] on link "Cart" at bounding box center [704, 46] width 37 height 22
click at [805, 44] on icon at bounding box center [803, 45] width 5 height 6
copy link "[PERSON_NAME]"
drag, startPoint x: 138, startPoint y: 85, endPoint x: 64, endPoint y: 90, distance: 74.3
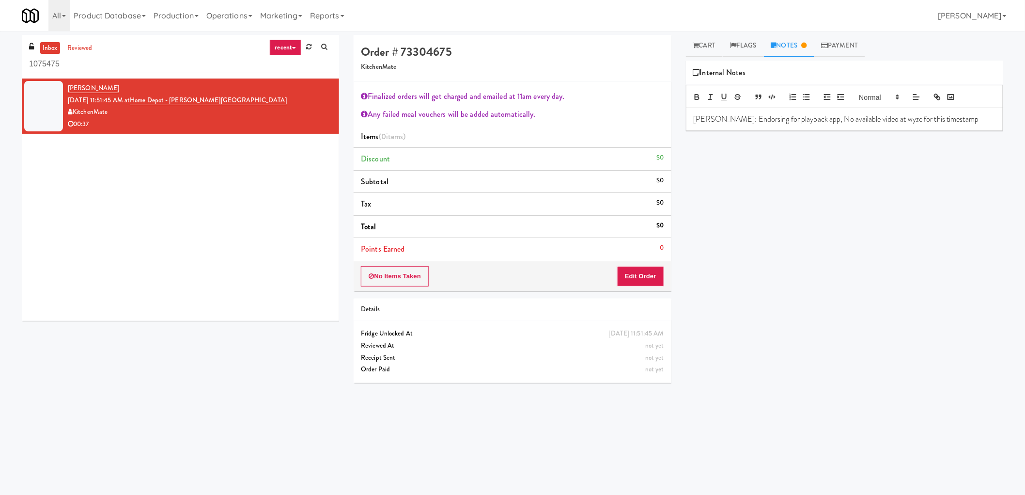
click at [64, 90] on li "[PERSON_NAME] [DATE] 11:51:45 AM at [GEOGRAPHIC_DATA] - [PERSON_NAME][GEOGRAPHI…" at bounding box center [180, 105] width 317 height 55
drag, startPoint x: 233, startPoint y: 99, endPoint x: 147, endPoint y: 103, distance: 86.8
click at [147, 103] on div "[PERSON_NAME] [DATE] 11:51:45 AM at [GEOGRAPHIC_DATA] - [PERSON_NAME][GEOGRAPHI…" at bounding box center [200, 105] width 264 height 47
copy link "Home Depot - [PERSON_NAME][GEOGRAPHIC_DATA]"
drag, startPoint x: 125, startPoint y: 87, endPoint x: 68, endPoint y: 86, distance: 56.7
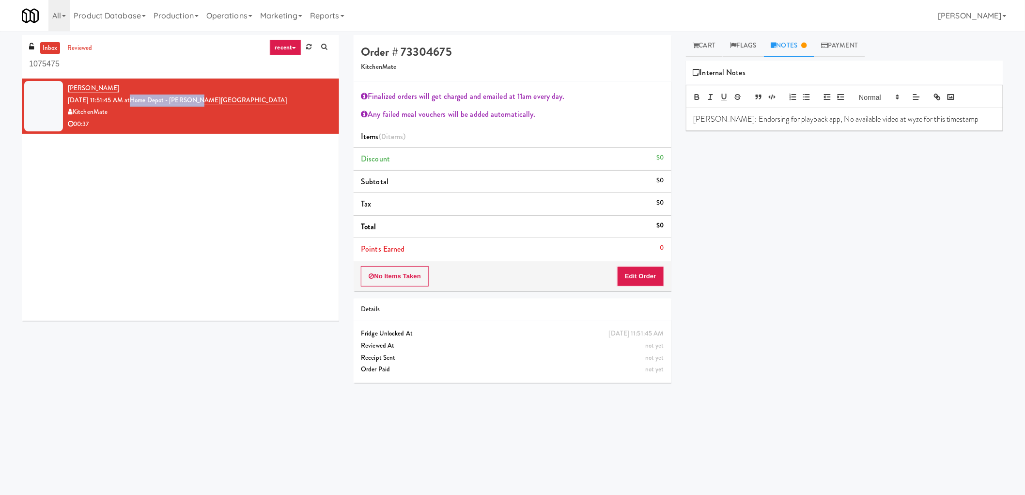
click at [68, 86] on div "[PERSON_NAME] [DATE] 11:51:45 AM at [GEOGRAPHIC_DATA] - [PERSON_NAME][GEOGRAPHI…" at bounding box center [200, 105] width 264 height 47
copy link "[PERSON_NAME]"
click at [714, 41] on link "Cart" at bounding box center [704, 46] width 37 height 22
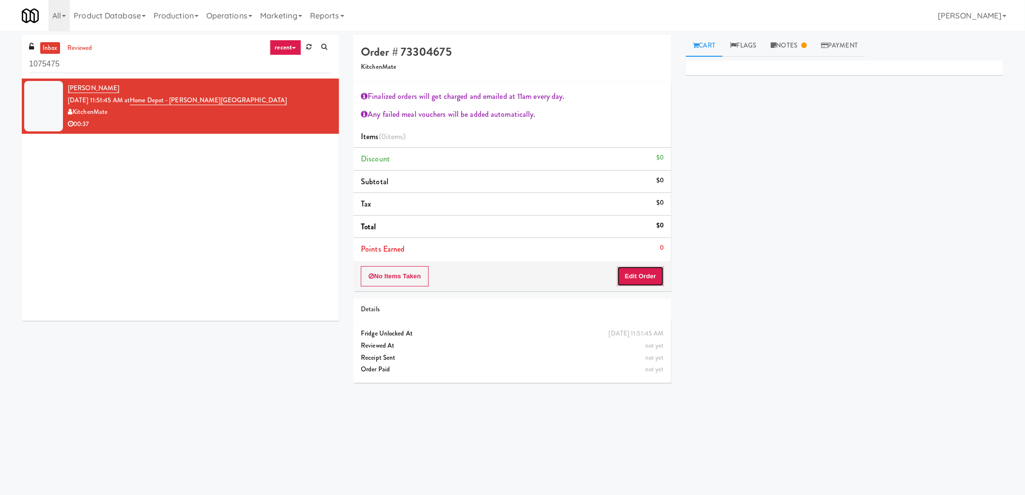
click at [644, 279] on button "Edit Order" at bounding box center [640, 276] width 47 height 20
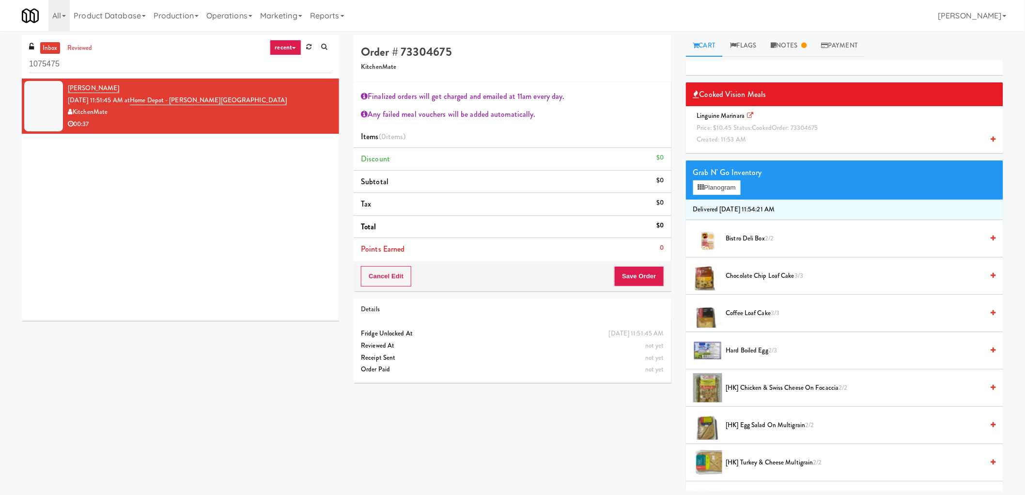
click at [736, 118] on span "Linguine Marinara Price: $10.45 Status: cooked Order: 73304675 Created: 11:53 AM" at bounding box center [759, 127] width 132 height 33
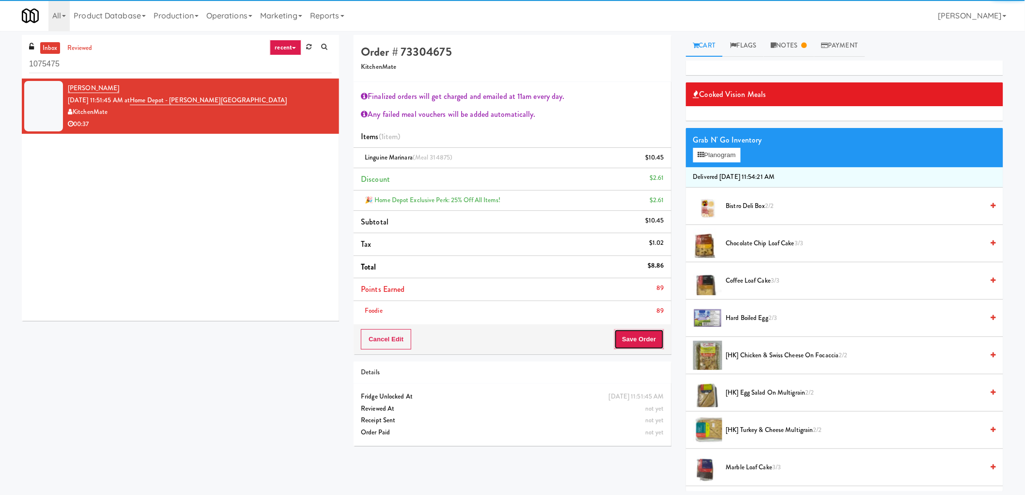
click at [633, 330] on button "Save Order" at bounding box center [638, 339] width 49 height 20
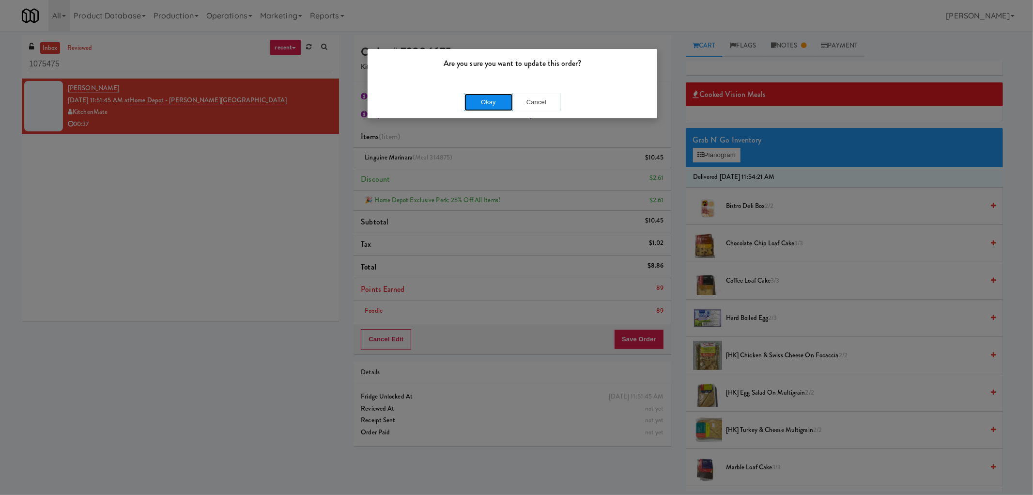
click at [486, 95] on button "Okay" at bounding box center [488, 101] width 48 height 17
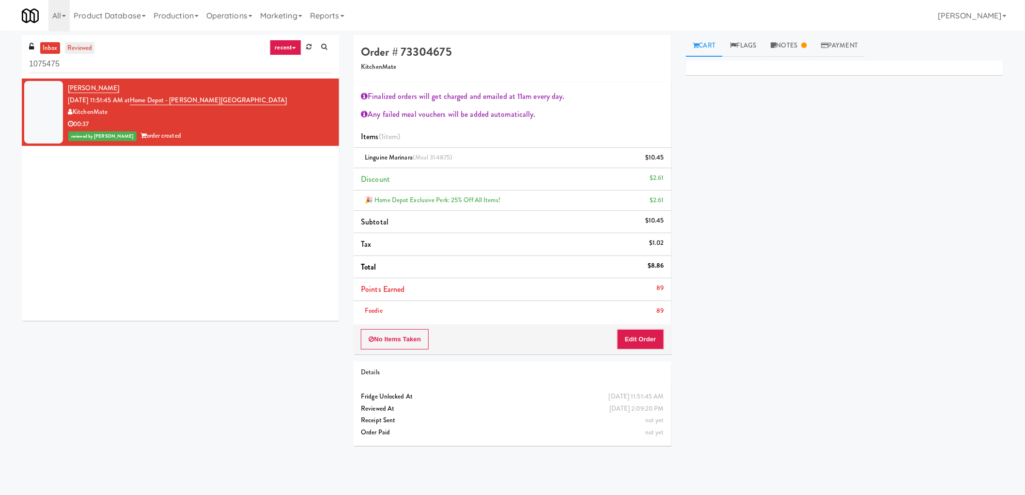
click at [78, 48] on link "reviewed" at bounding box center [80, 48] width 30 height 12
